Goal: Information Seeking & Learning: Learn about a topic

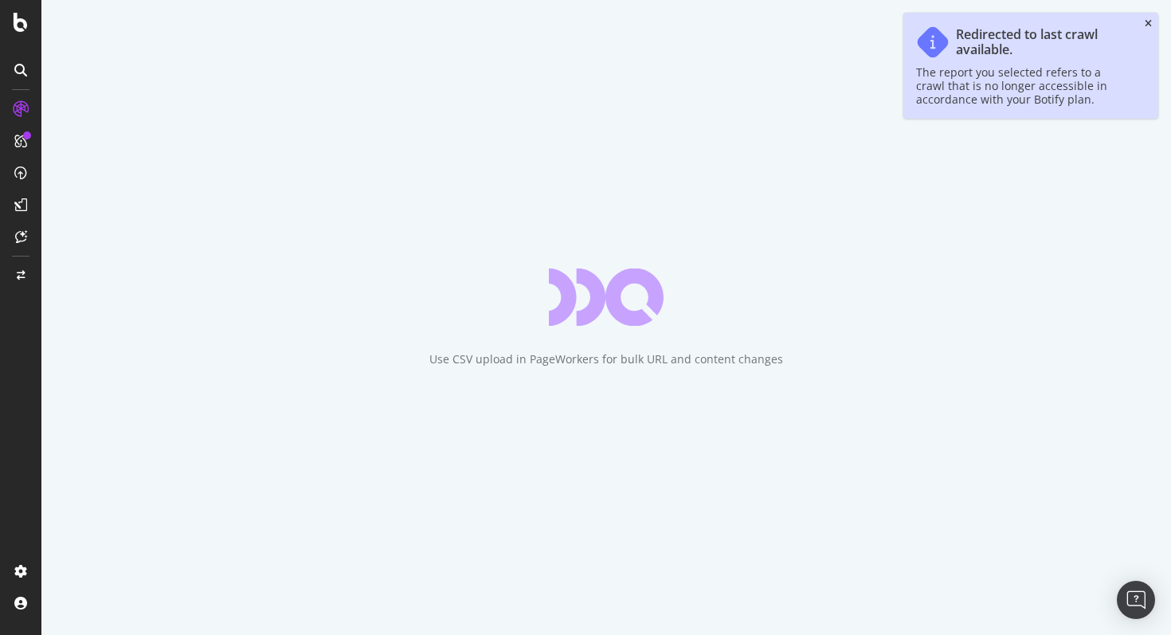
click at [1150, 27] on icon "close toast" at bounding box center [1148, 24] width 7 height 10
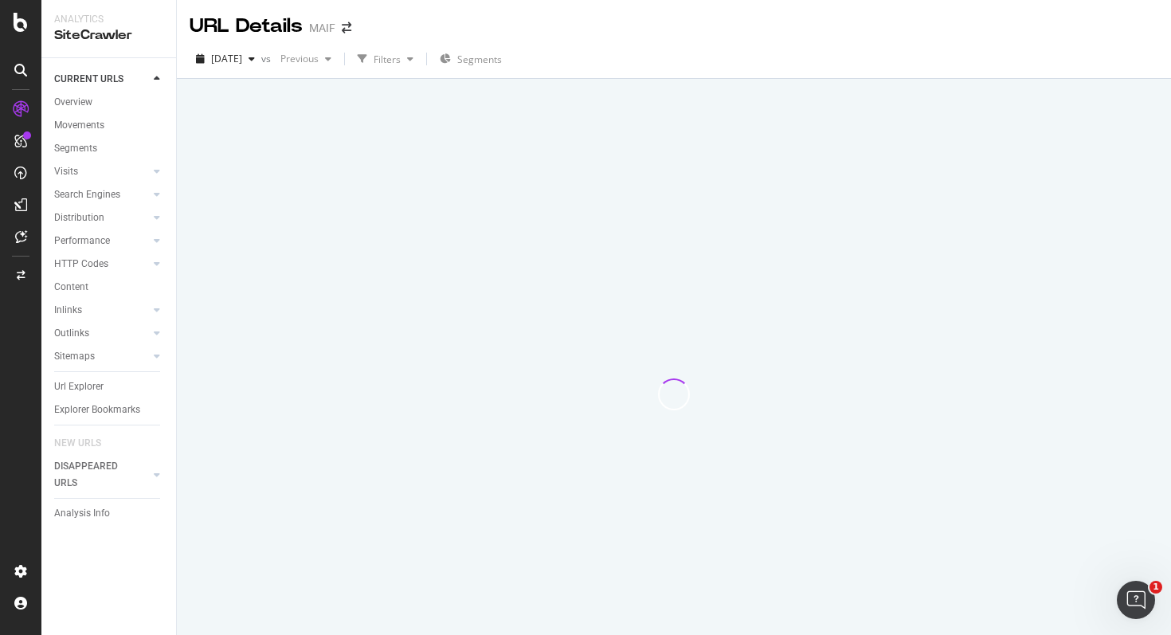
click at [159, 192] on icon at bounding box center [157, 195] width 6 height 10
click at [329, 180] on div at bounding box center [674, 394] width 956 height 481
click at [64, 102] on div "Overview" at bounding box center [73, 102] width 38 height 17
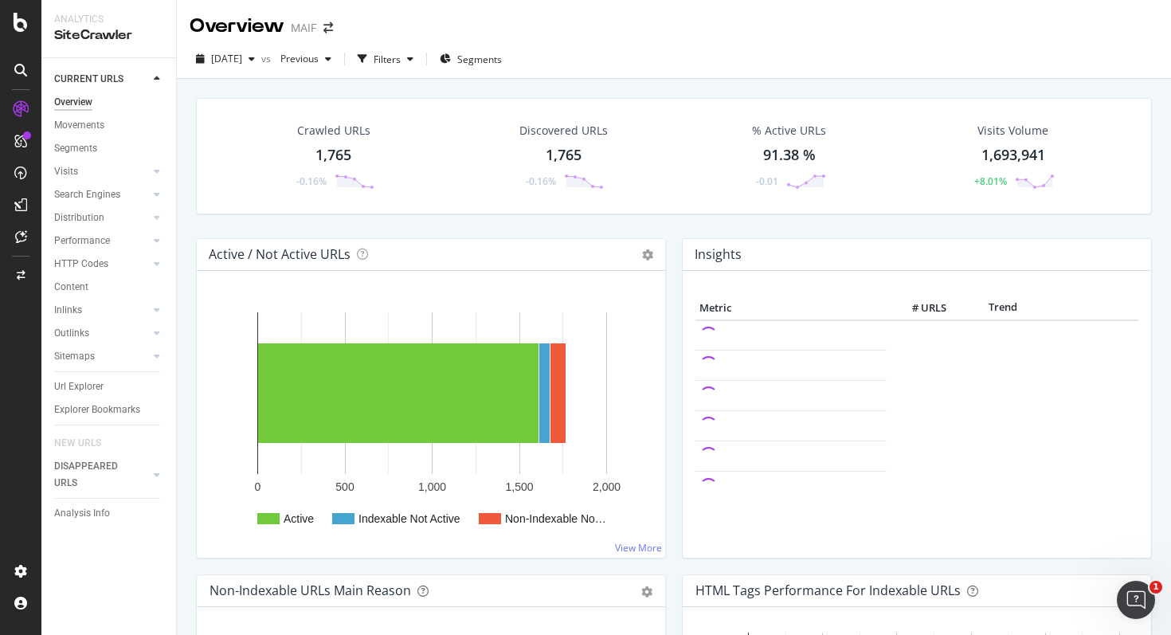
click at [332, 158] on div "1,765" at bounding box center [333, 155] width 36 height 21
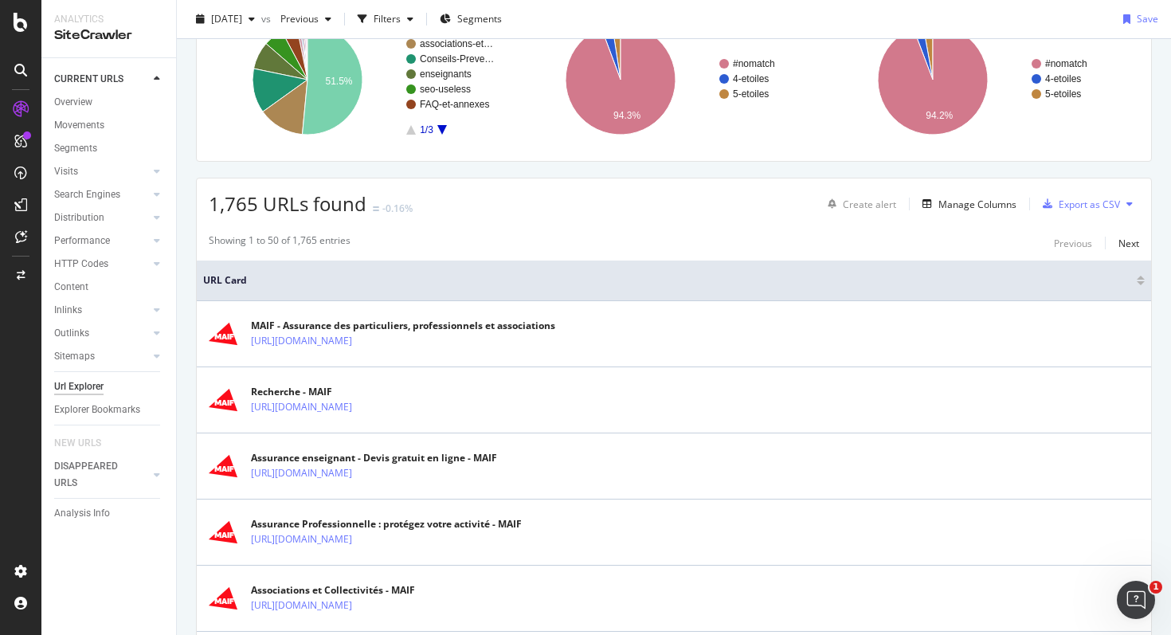
scroll to position [114, 0]
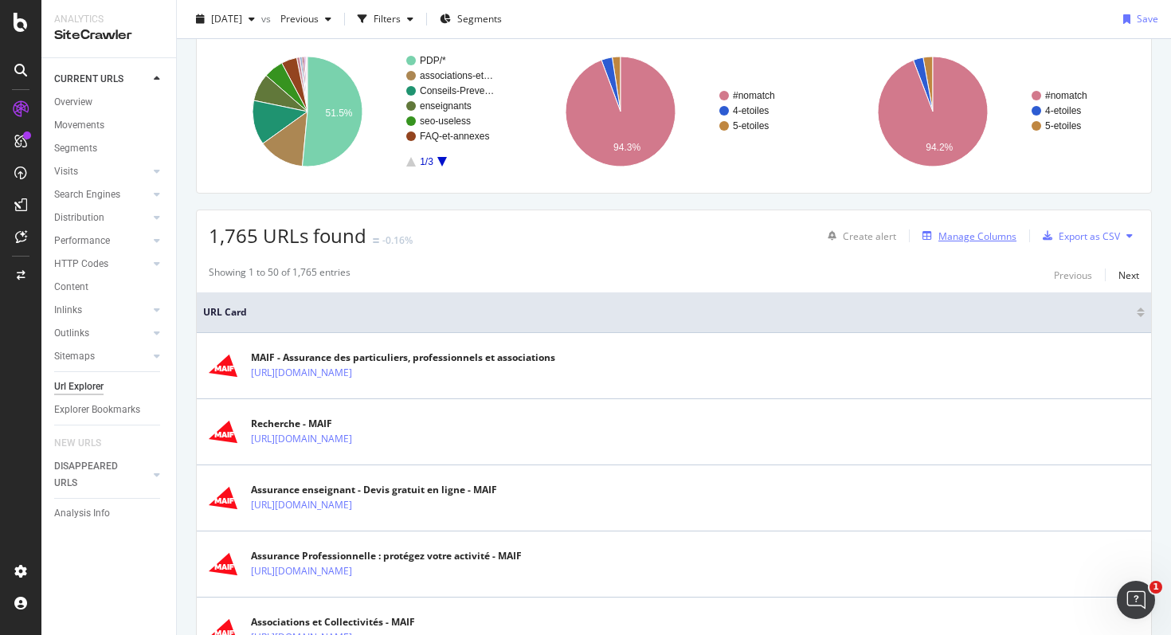
click at [922, 234] on icon "button" at bounding box center [927, 236] width 10 height 10
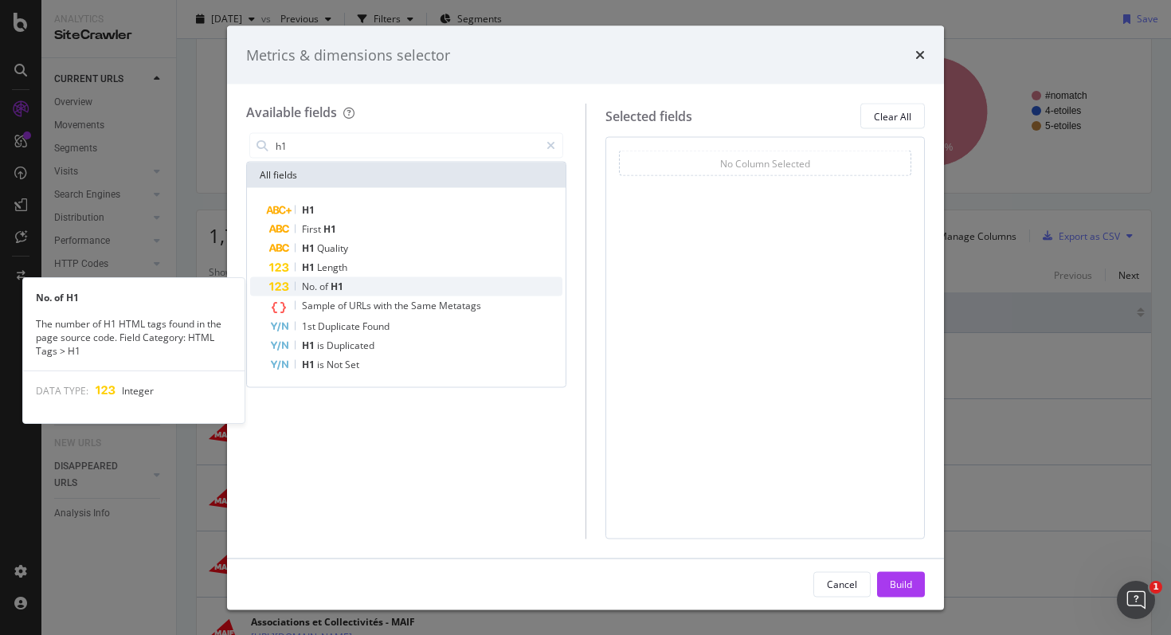
type input "h1"
click at [316, 288] on span "No." at bounding box center [311, 287] width 18 height 14
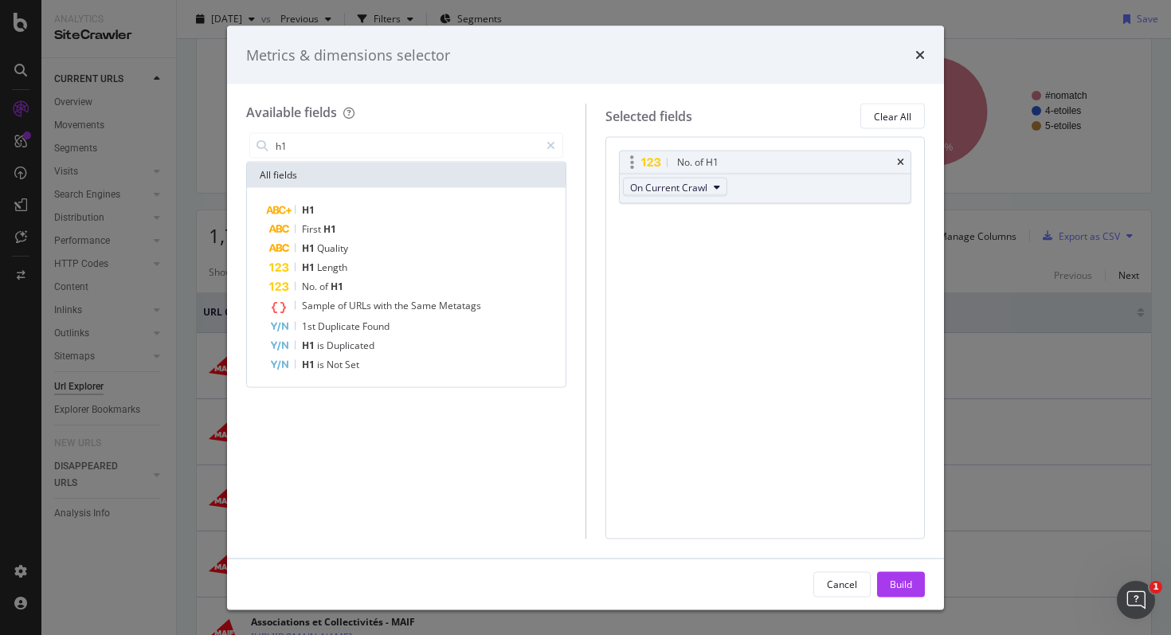
click at [712, 187] on button "On Current Crawl" at bounding box center [675, 187] width 104 height 19
click at [691, 188] on span "On Current Crawl" at bounding box center [668, 187] width 77 height 14
click at [308, 212] on span "H1" at bounding box center [308, 210] width 13 height 14
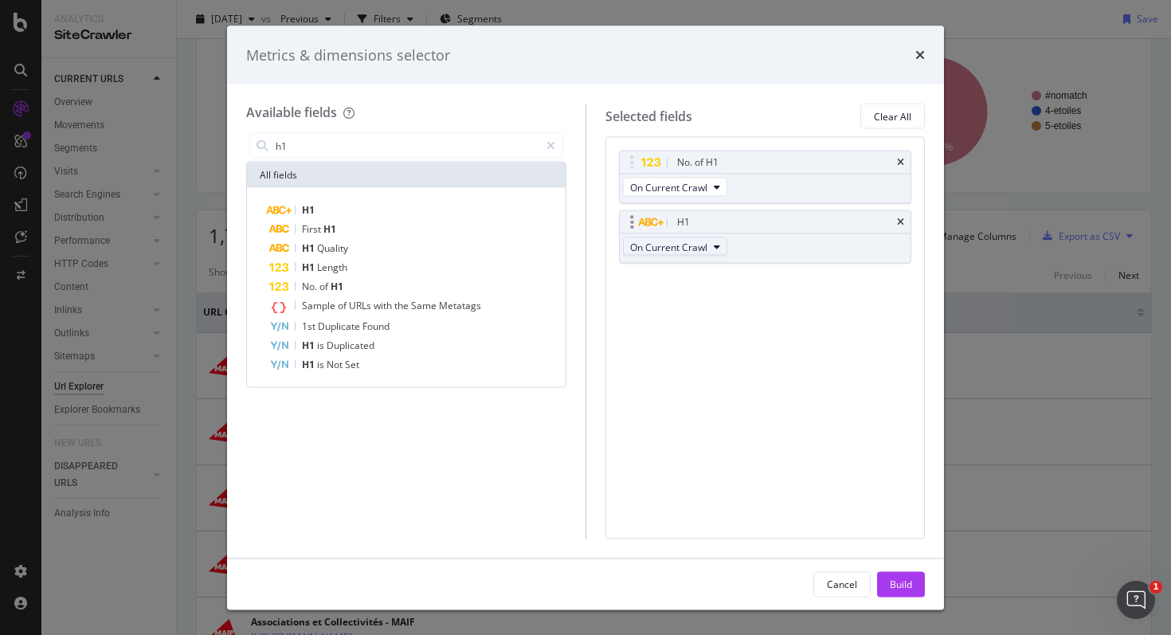
click at [681, 246] on span "On Current Crawl" at bounding box center [668, 247] width 77 height 14
click at [898, 214] on div "H1" at bounding box center [766, 222] width 292 height 22
click at [902, 219] on icon "times" at bounding box center [900, 222] width 7 height 10
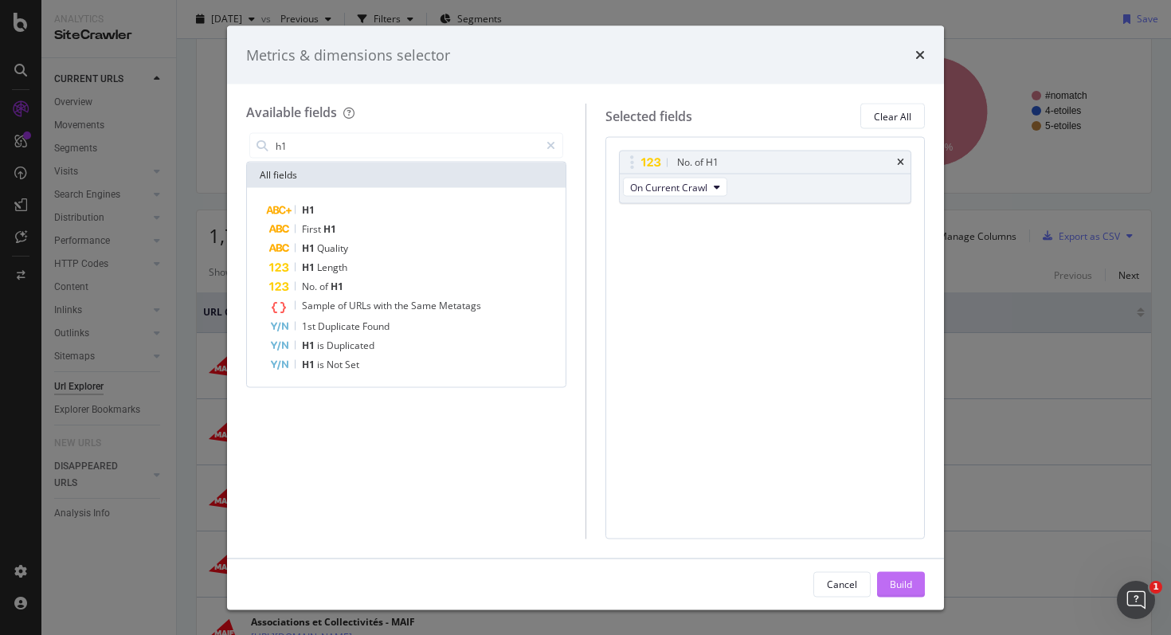
click at [890, 585] on div "Build" at bounding box center [901, 584] width 22 height 14
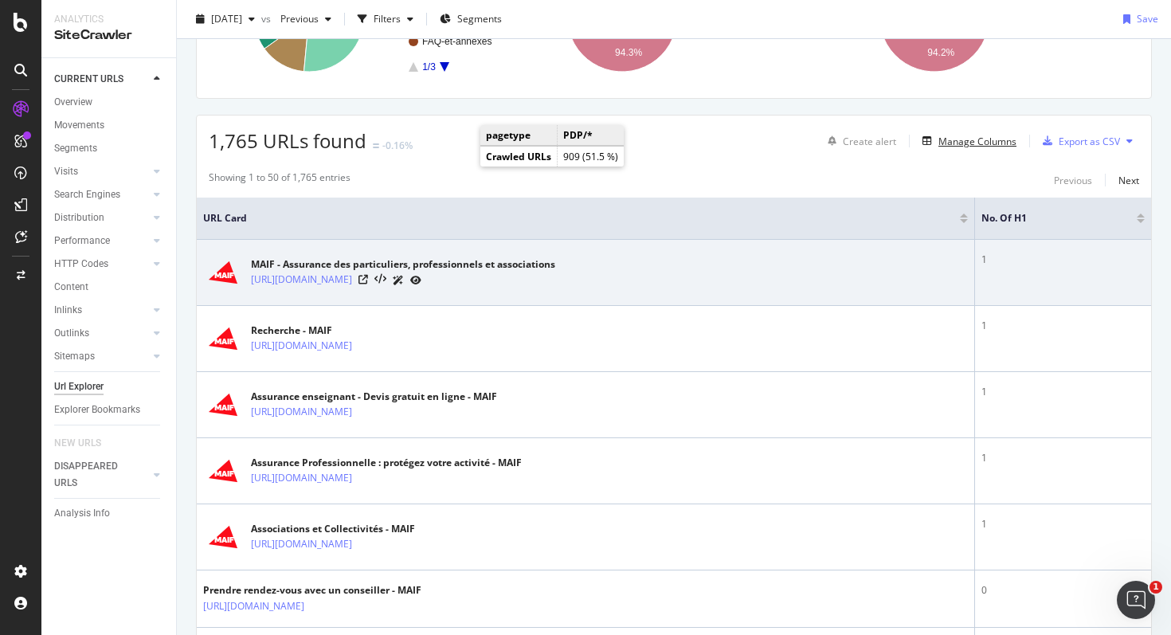
scroll to position [211, 0]
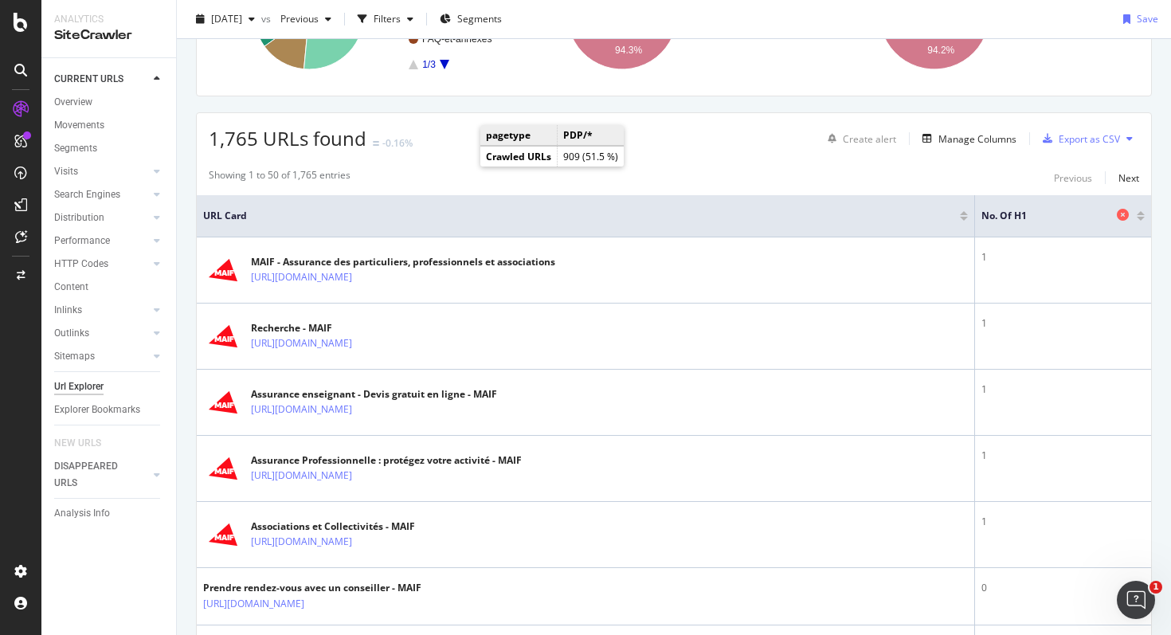
click at [1013, 219] on span "No. of H1" at bounding box center [1046, 216] width 131 height 14
click at [1131, 208] on div "No. of H1" at bounding box center [1062, 216] width 163 height 16
click at [1137, 213] on div at bounding box center [1141, 213] width 8 height 4
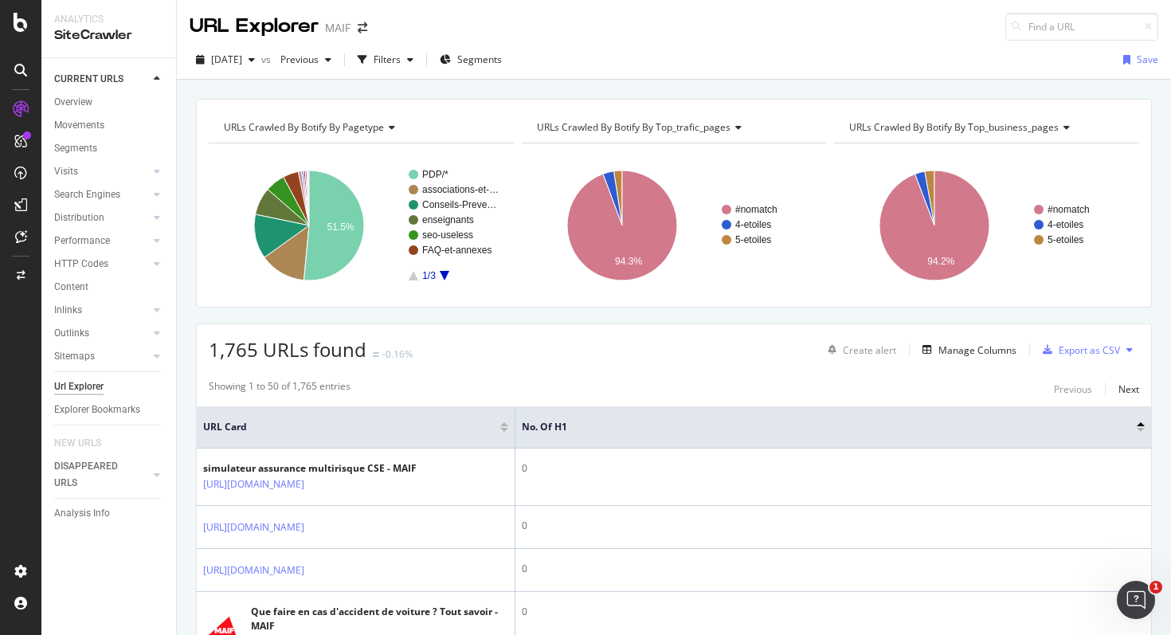
click at [1137, 429] on div at bounding box center [1141, 430] width 8 height 4
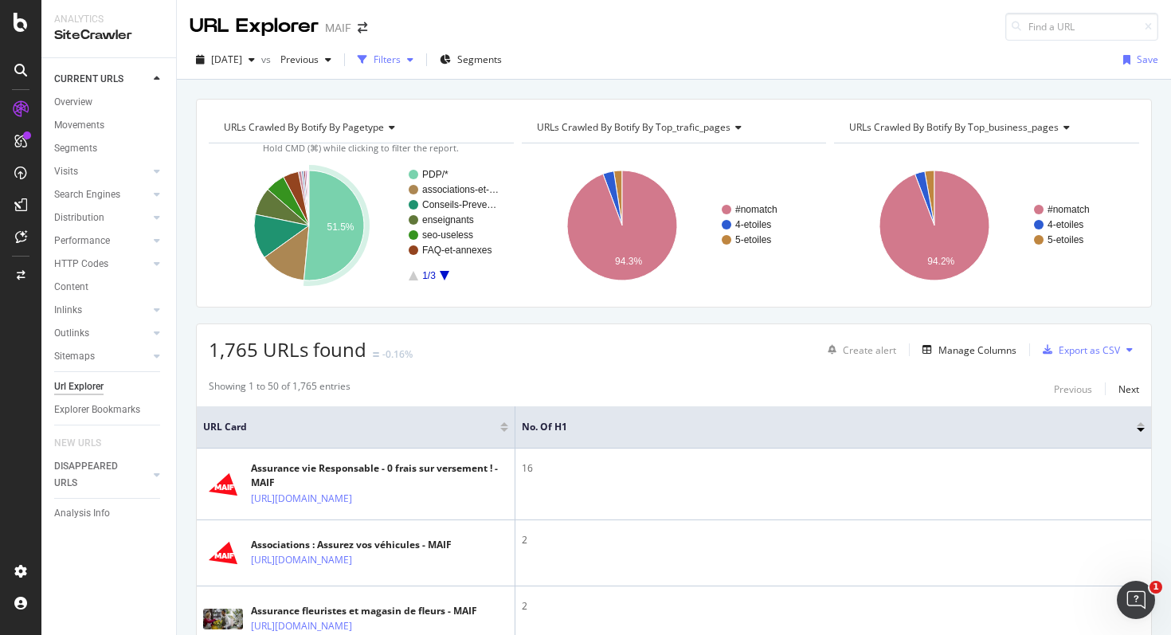
click at [401, 62] on div "Filters" at bounding box center [387, 60] width 27 height 14
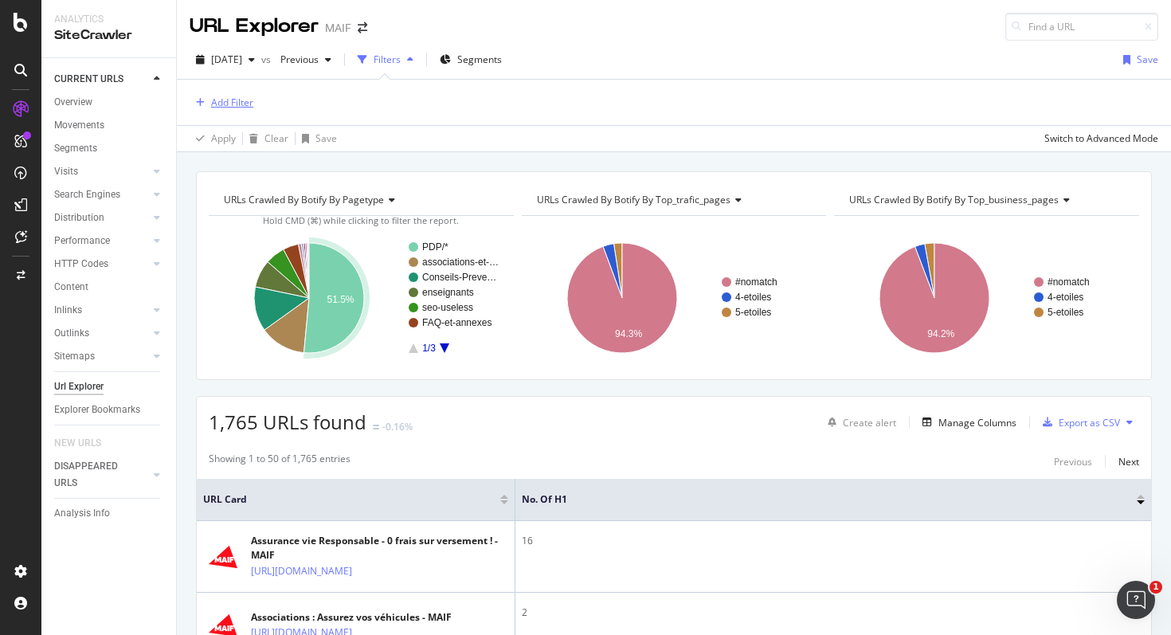
click at [244, 94] on div "Add Filter" at bounding box center [222, 103] width 64 height 18
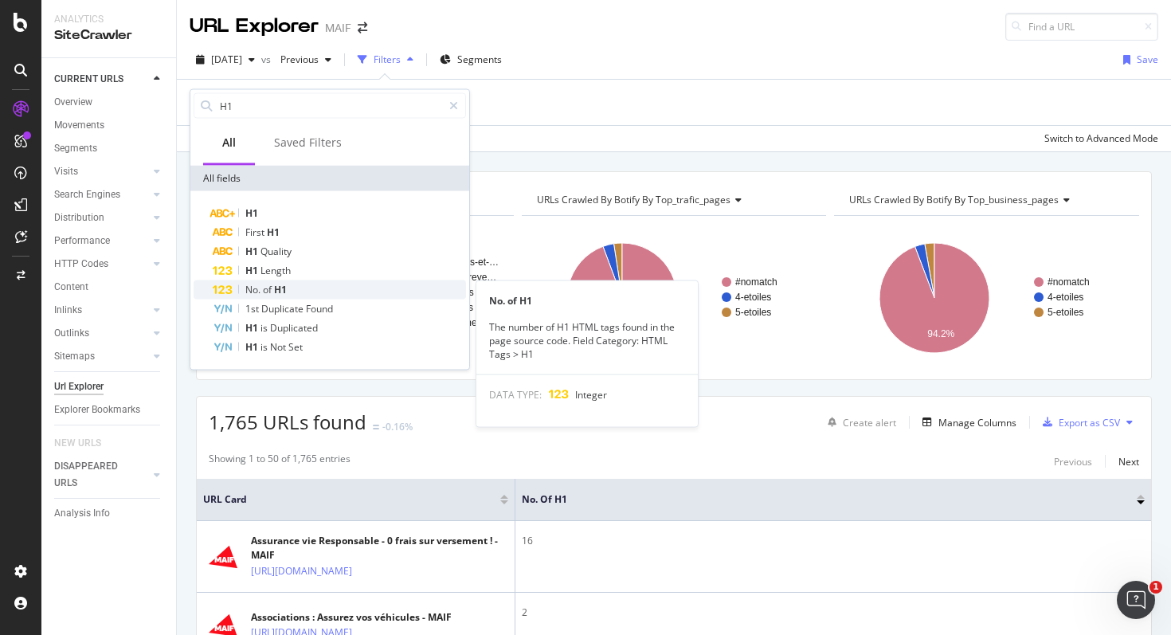
type input "H1"
click at [273, 285] on span "of" at bounding box center [268, 290] width 11 height 14
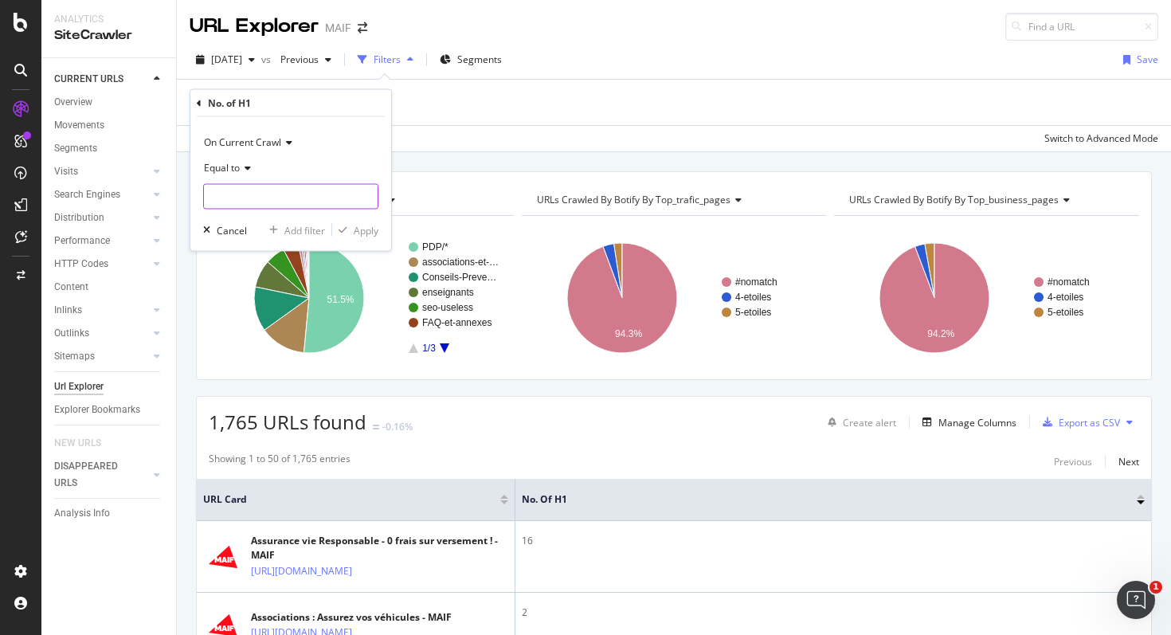
click at [263, 198] on input "number" at bounding box center [290, 196] width 175 height 25
type input "1"
click at [362, 192] on input "1" at bounding box center [290, 196] width 175 height 25
click at [233, 173] on span "Equal to" at bounding box center [222, 168] width 36 height 14
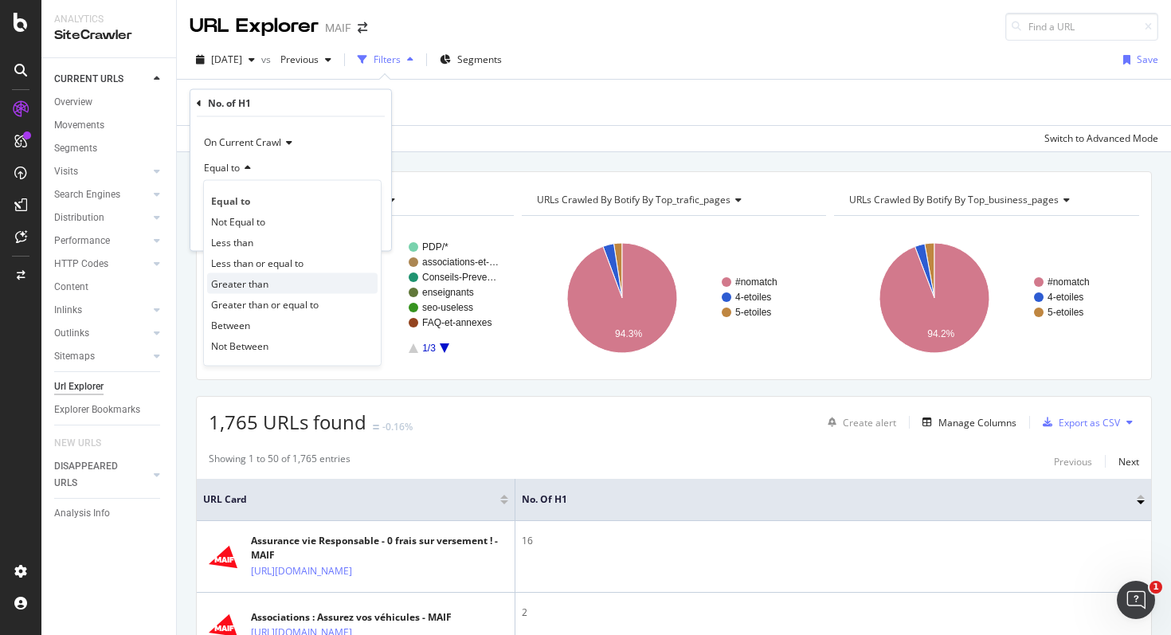
click at [255, 284] on span "Greater than" at bounding box center [239, 283] width 57 height 14
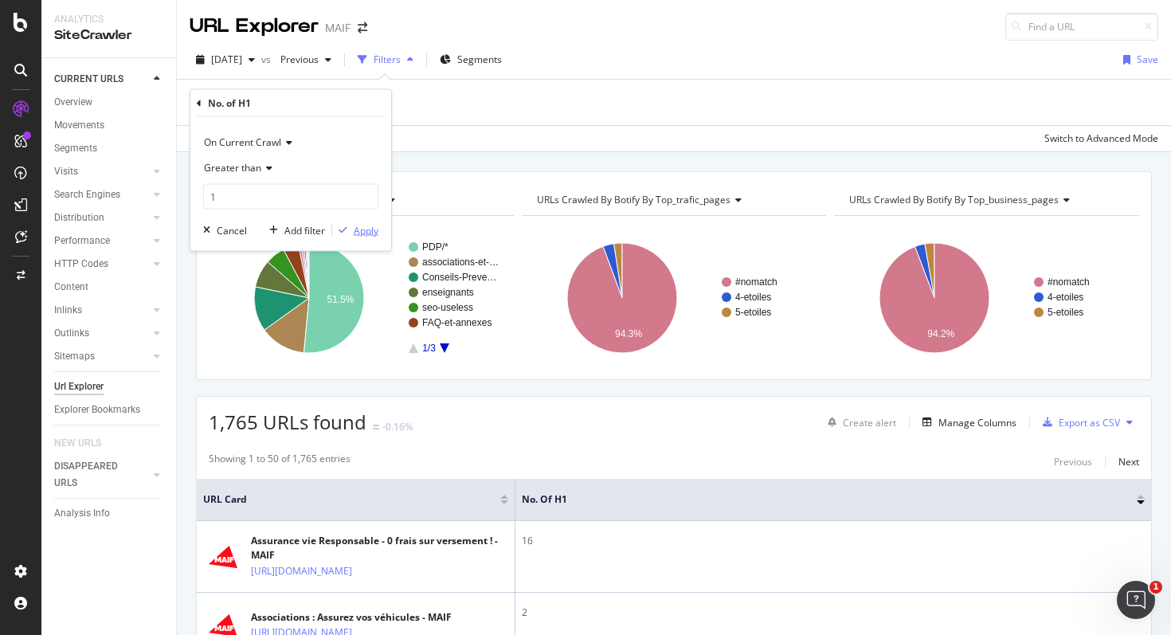
click at [349, 232] on div "button" at bounding box center [343, 230] width 22 height 10
